Goal: Information Seeking & Learning: Learn about a topic

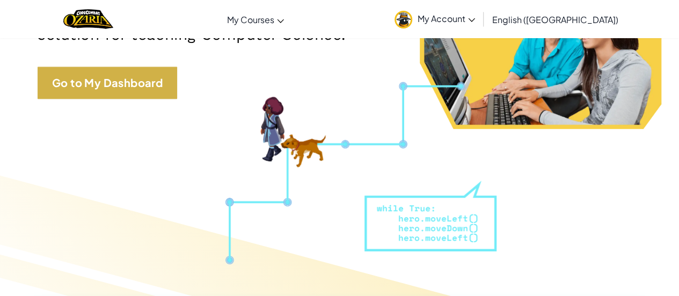
scroll to position [206, 0]
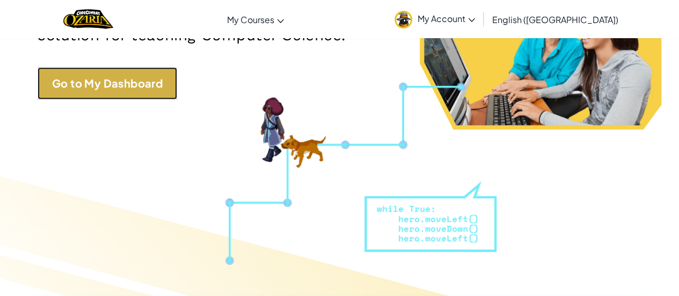
click at [107, 96] on link "Go to My Dashboard" at bounding box center [108, 83] width 140 height 32
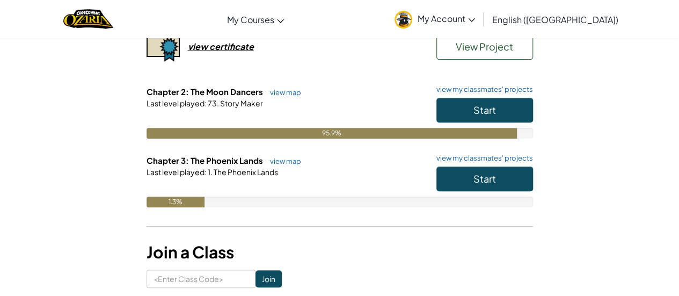
scroll to position [155, 0]
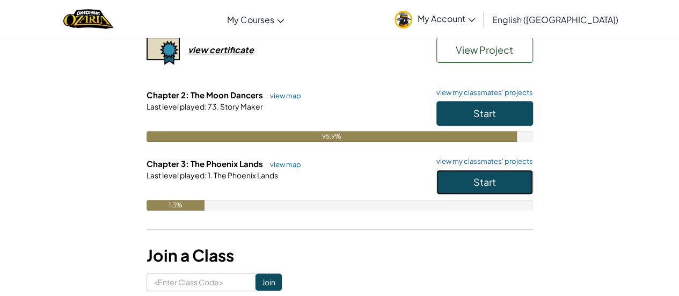
click at [512, 184] on button "Start" at bounding box center [485, 182] width 97 height 25
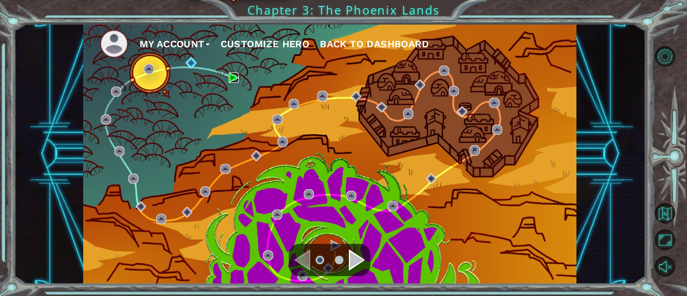
click at [229, 73] on img at bounding box center [234, 78] width 10 height 10
